Goal: Find specific page/section: Find specific page/section

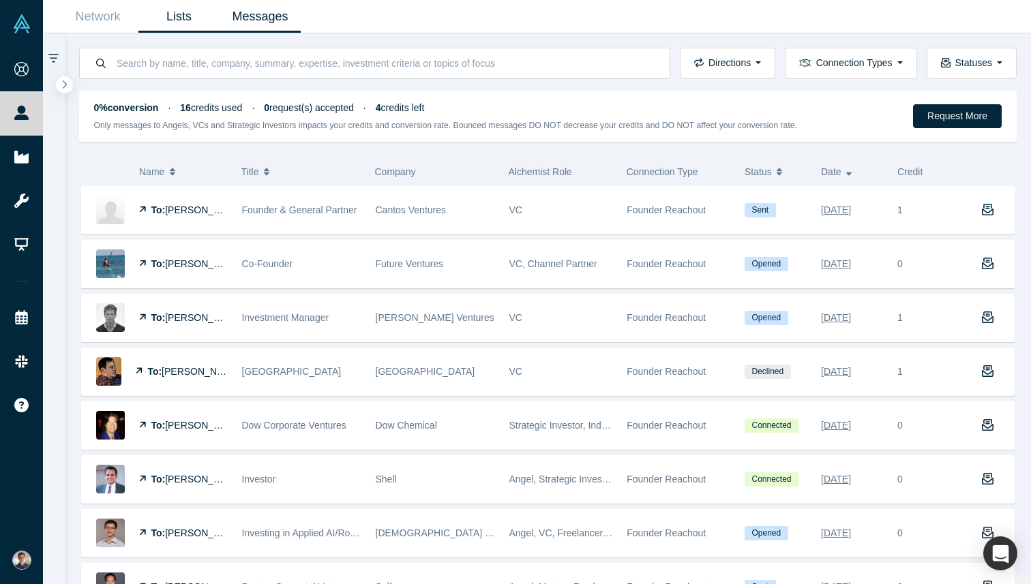
click at [204, 14] on link "Lists" at bounding box center [178, 17] width 81 height 32
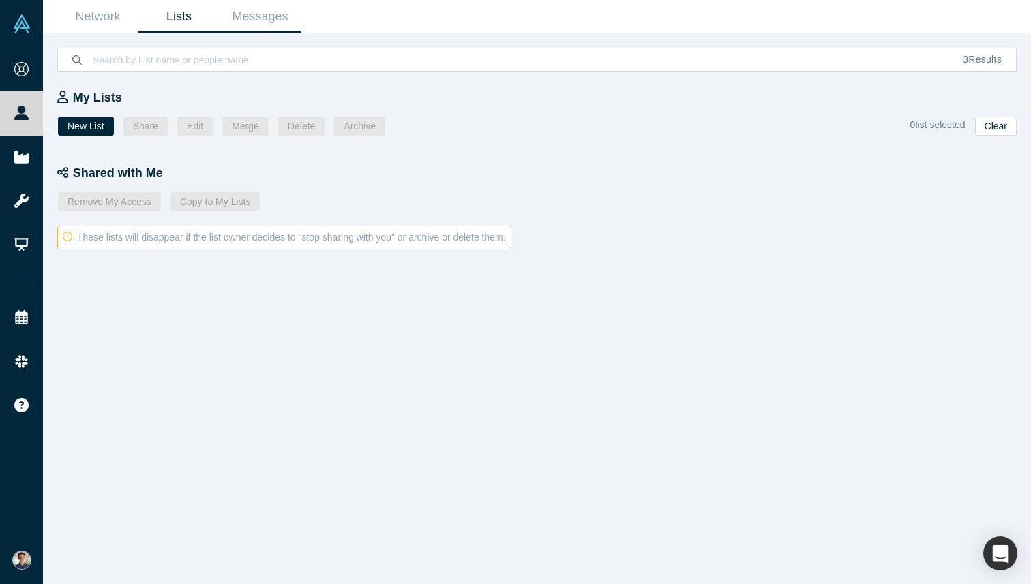
click at [260, 16] on link "Messages" at bounding box center [260, 17] width 81 height 32
